Goal: Transaction & Acquisition: Book appointment/travel/reservation

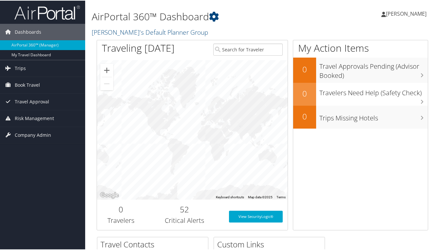
click at [401, 16] on span "[PERSON_NAME]" at bounding box center [405, 12] width 41 height 7
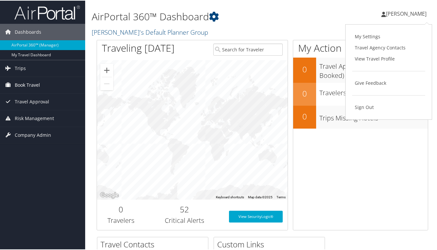
click at [26, 82] on span "Book Travel" at bounding box center [27, 84] width 25 height 16
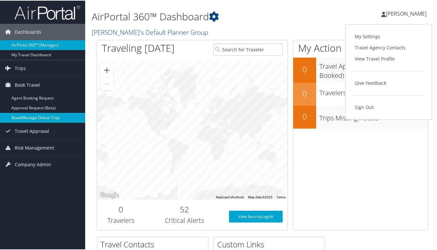
click at [48, 115] on link "Book/Manage Online Trips" at bounding box center [42, 117] width 85 height 10
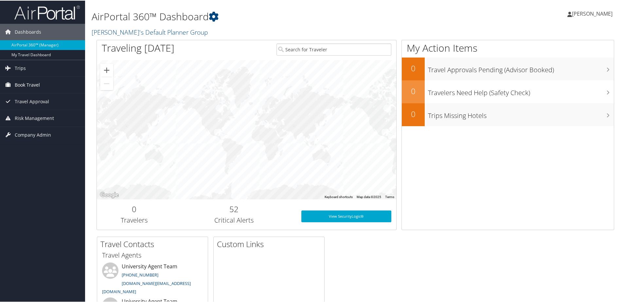
click at [8, 84] on icon at bounding box center [8, 84] width 10 height 10
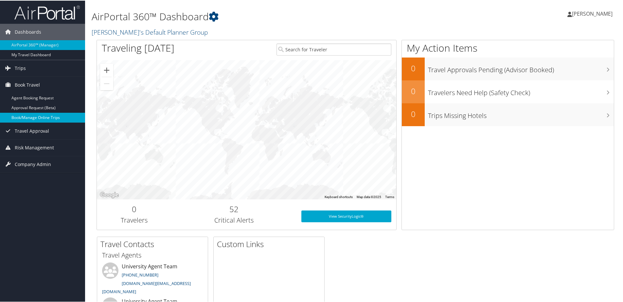
click at [27, 116] on link "Book/Manage Online Trips" at bounding box center [42, 117] width 85 height 10
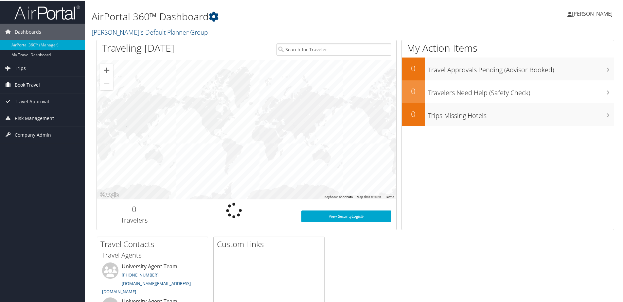
click at [25, 84] on span "Book Travel" at bounding box center [27, 84] width 25 height 16
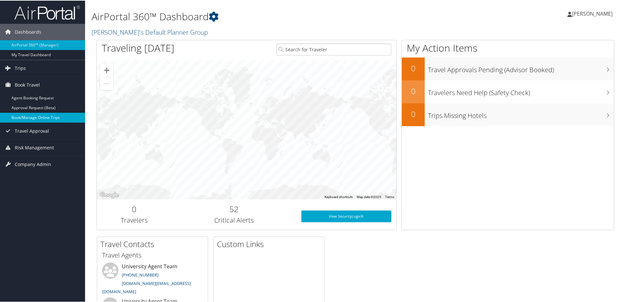
click at [27, 117] on link "Book/Manage Online Trips" at bounding box center [42, 117] width 85 height 10
